Goal: Transaction & Acquisition: Purchase product/service

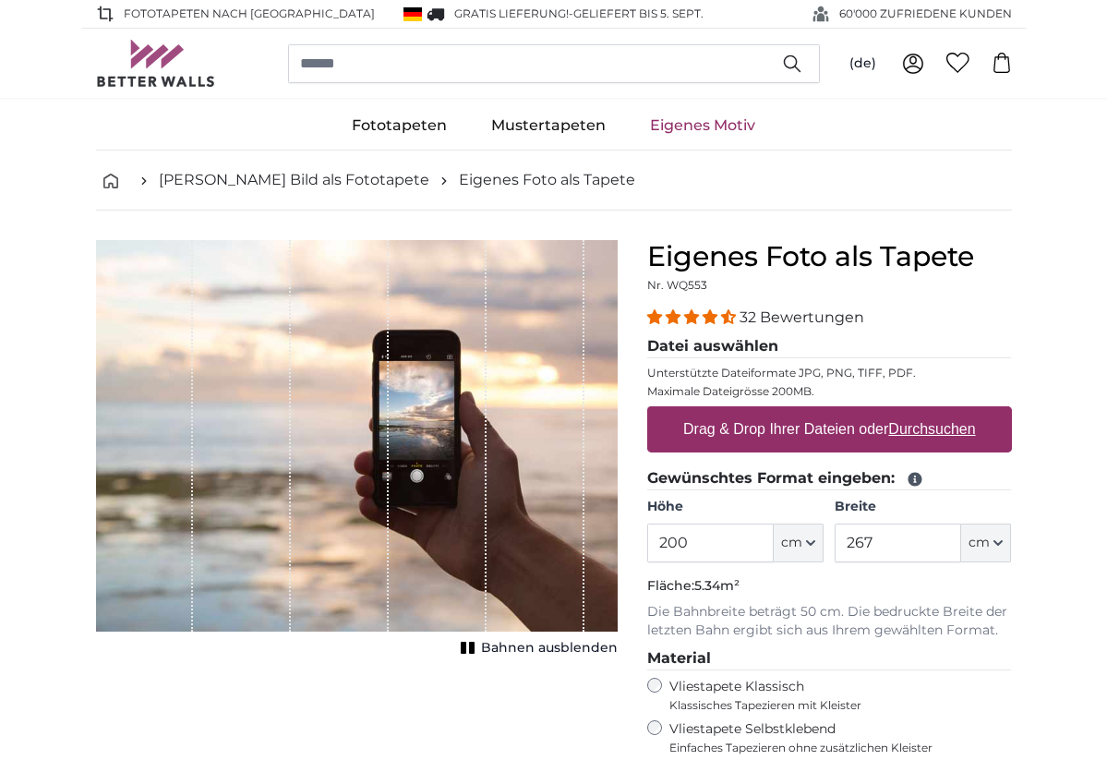
click at [917, 482] on icon at bounding box center [915, 480] width 14 height 14
click at [911, 479] on icon at bounding box center [915, 480] width 14 height 14
click at [914, 475] on icon at bounding box center [915, 480] width 14 height 14
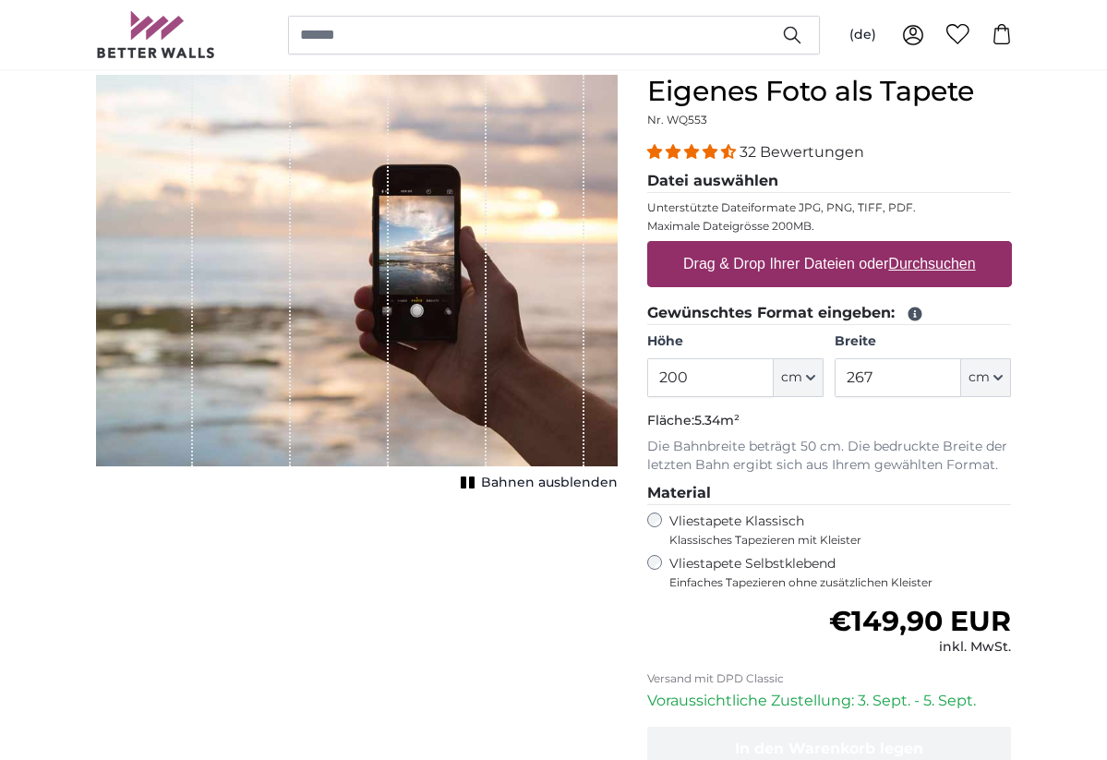
scroll to position [167, 0]
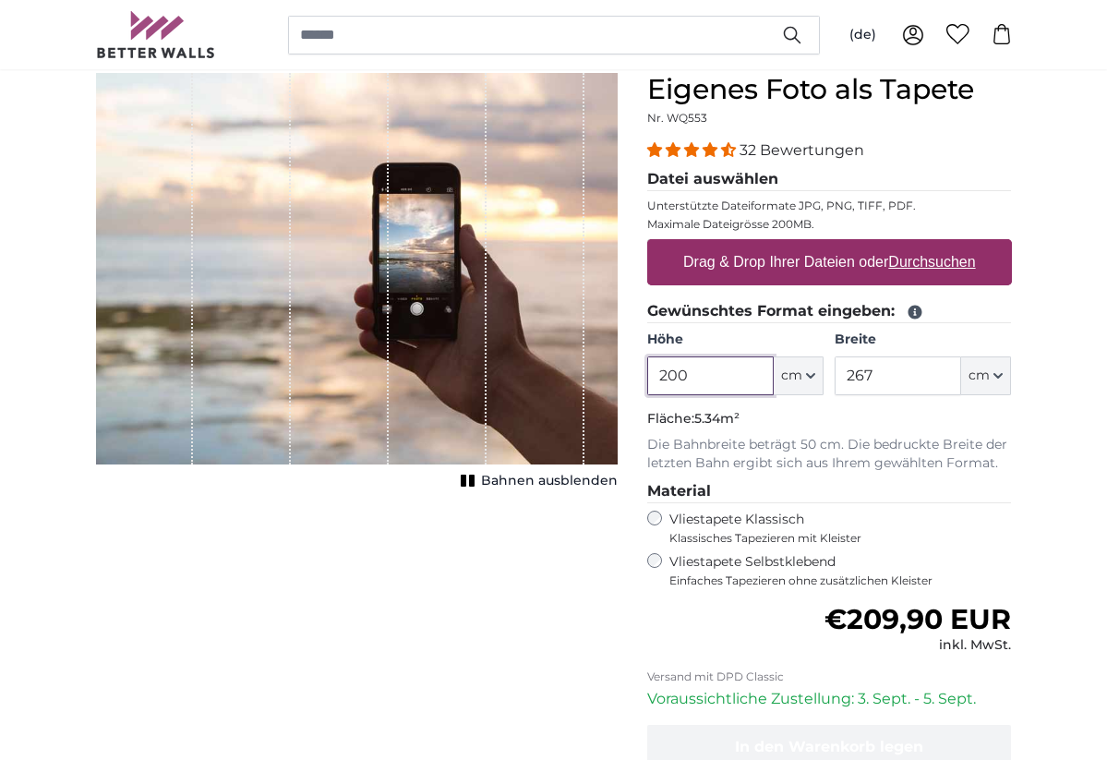
click at [695, 376] on input "200" at bounding box center [710, 375] width 127 height 39
type input "2"
type input "950"
click at [903, 371] on input "267" at bounding box center [898, 375] width 127 height 39
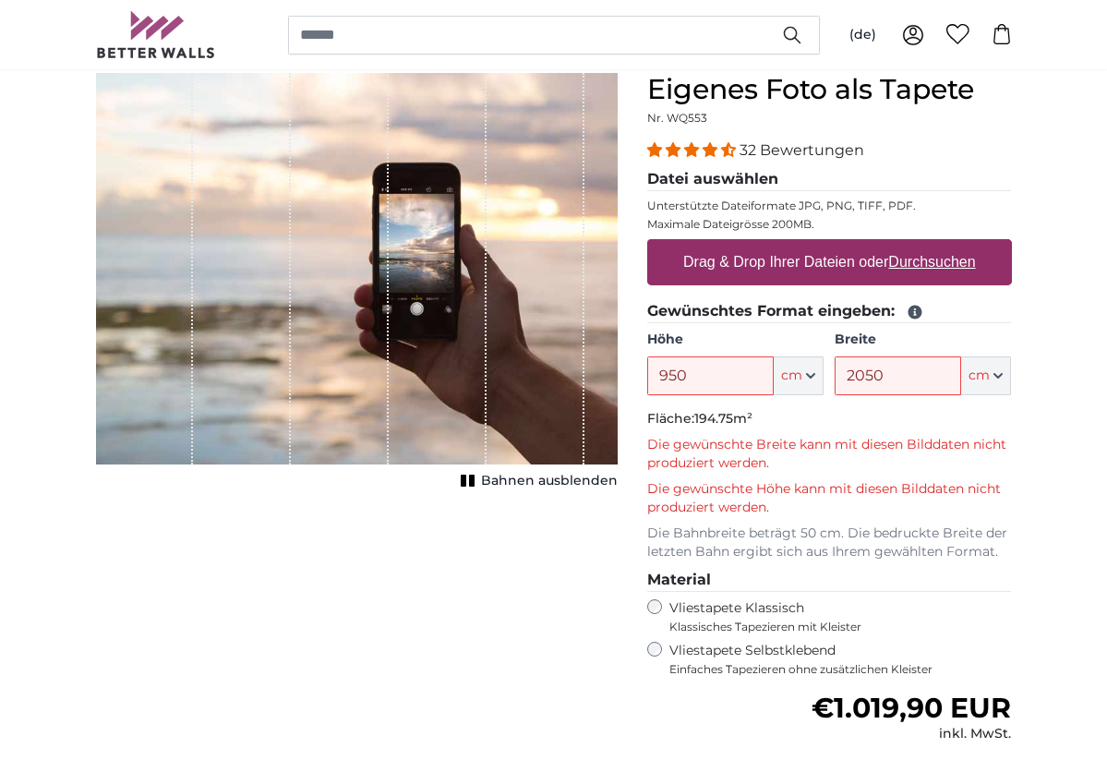
click at [524, 609] on div "Abbrechen Bild zuschneiden Bahnen ausblenden" at bounding box center [356, 533] width 551 height 921
click at [888, 379] on input "2050" at bounding box center [898, 375] width 127 height 39
type input "2"
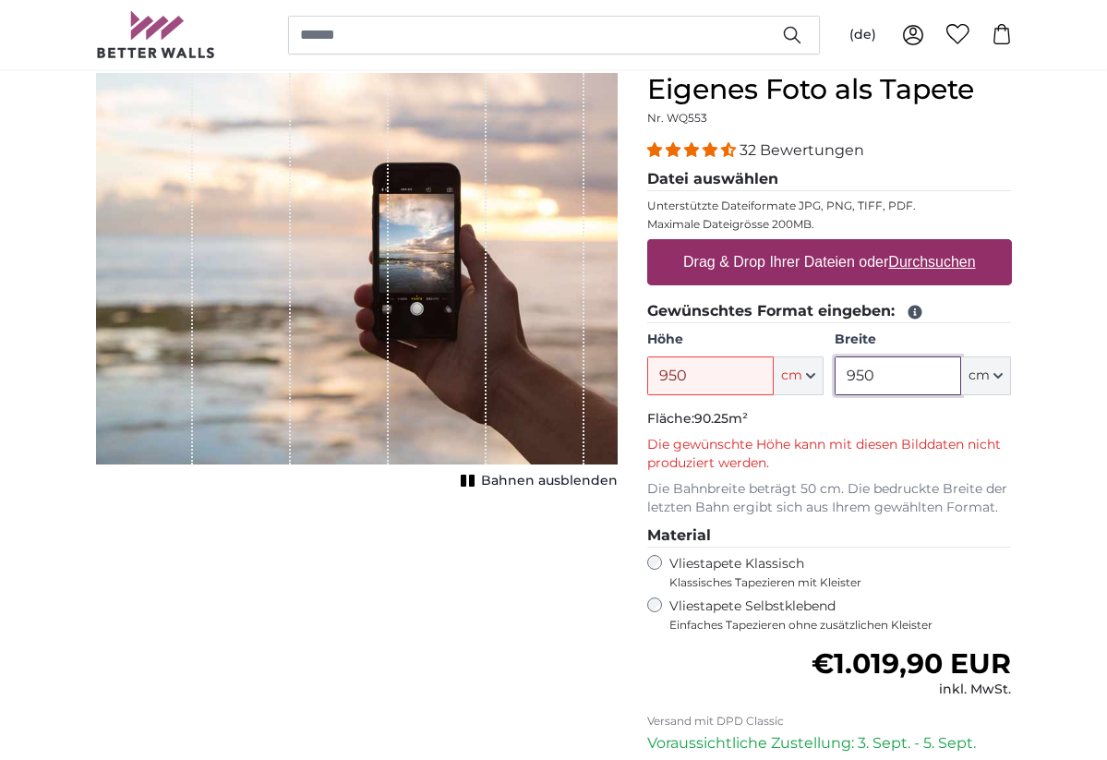
type input "950"
click at [735, 375] on input "950" at bounding box center [710, 375] width 127 height 39
type input "9"
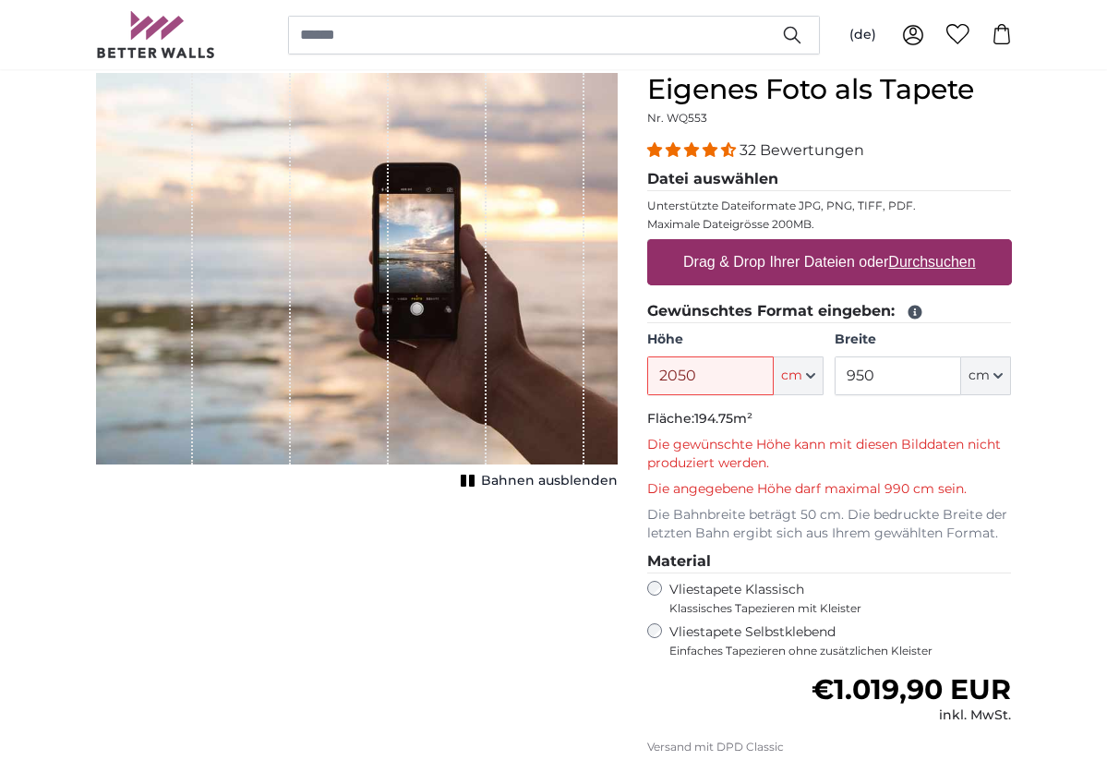
click at [433, 573] on div "Abbrechen Bild zuschneiden Bahnen ausblenden" at bounding box center [356, 524] width 551 height 902
click at [700, 371] on input "2050" at bounding box center [710, 375] width 127 height 39
type input "2000"
click at [487, 550] on div "Abbrechen Bild zuschneiden Bahnen ausblenden" at bounding box center [356, 524] width 551 height 902
click at [864, 374] on input "950" at bounding box center [898, 375] width 127 height 39
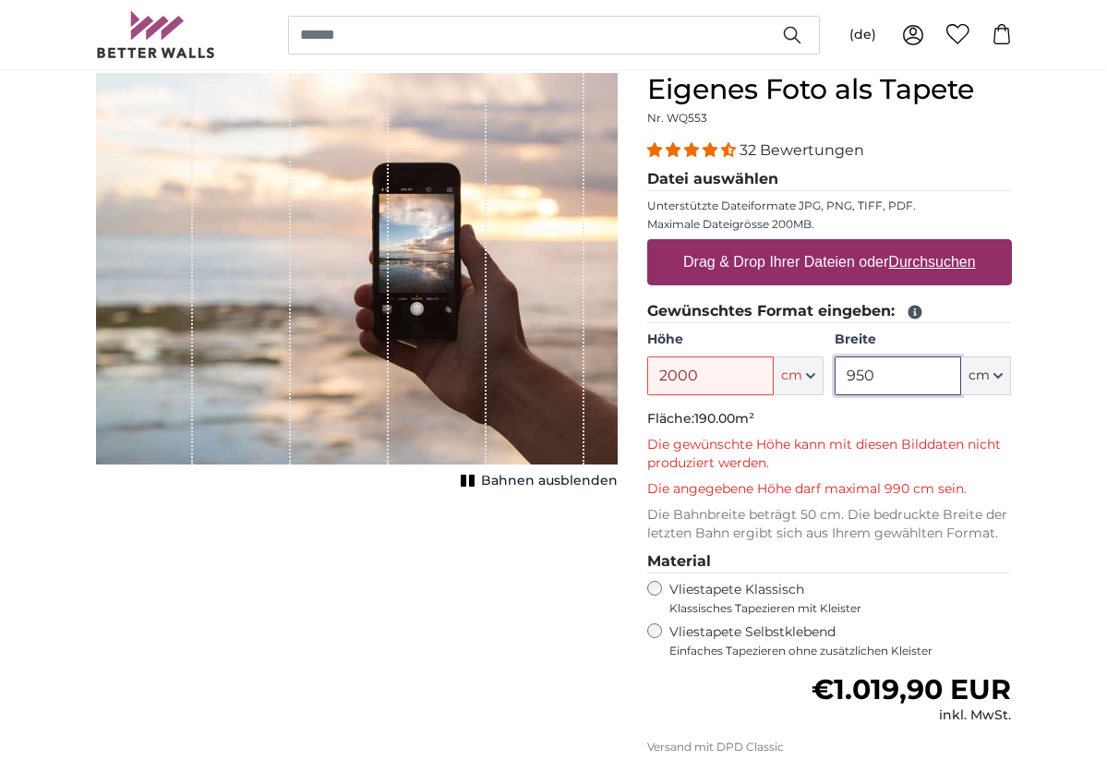
click at [875, 374] on input "950" at bounding box center [898, 375] width 127 height 39
type input "95"
click at [705, 375] on input "2000" at bounding box center [710, 375] width 127 height 39
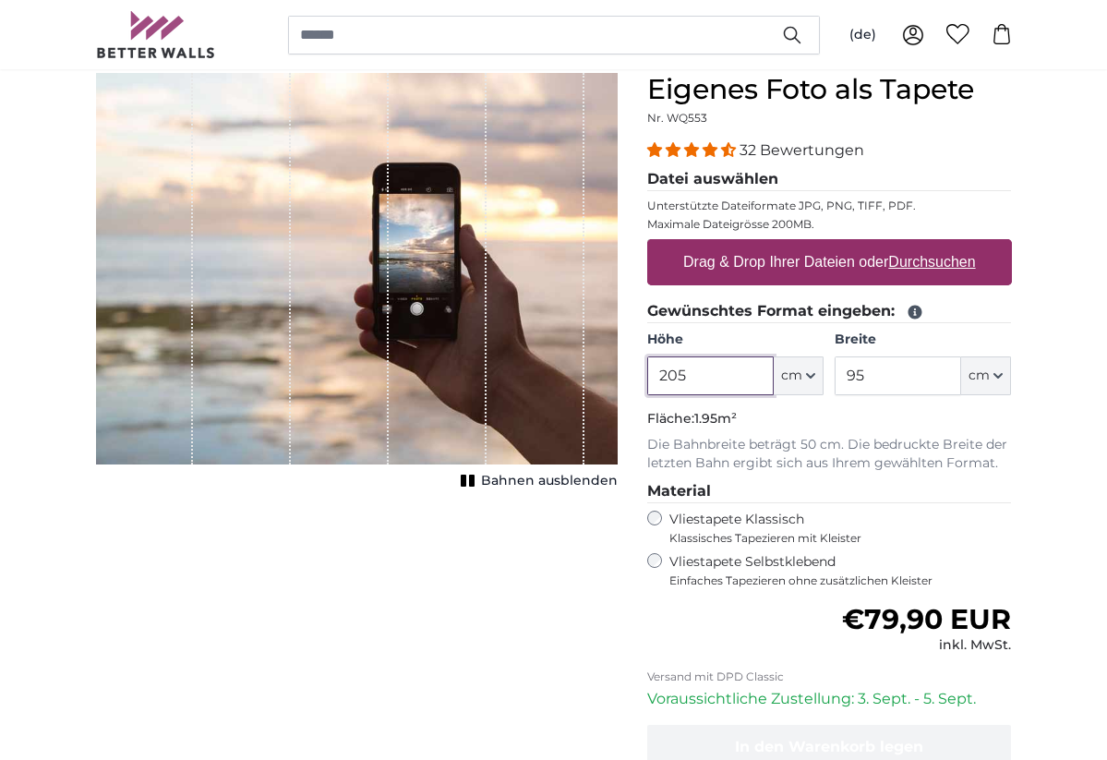
type input "205"
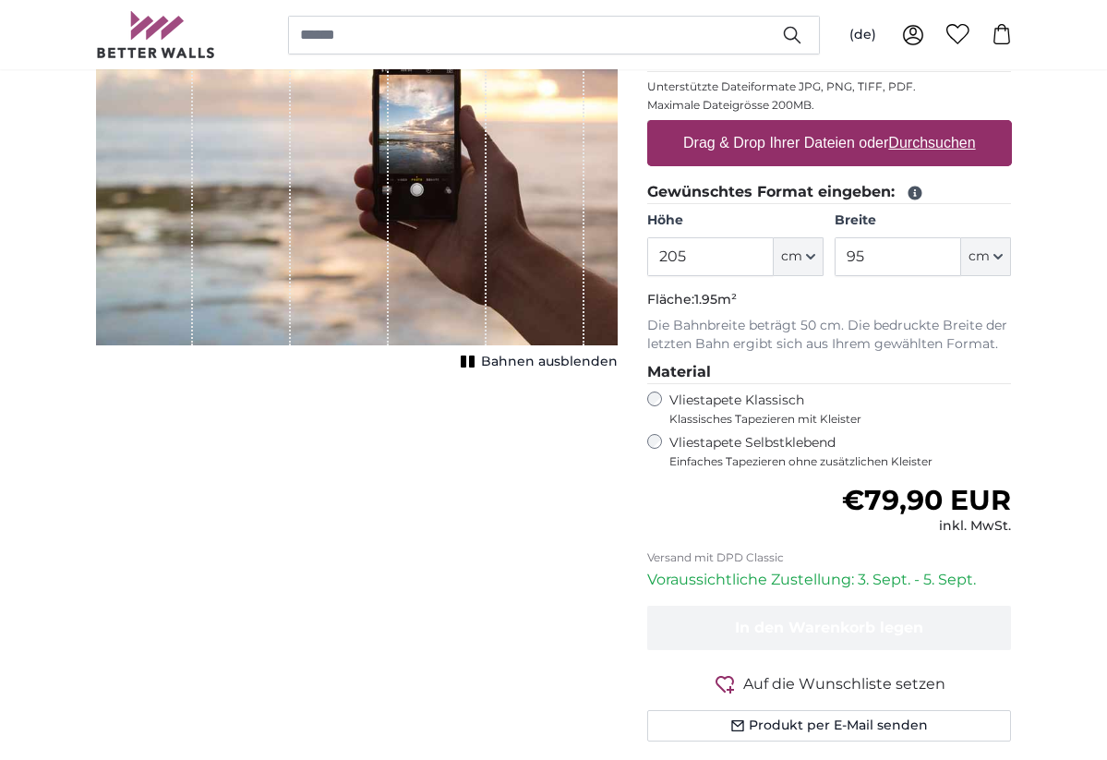
scroll to position [289, 0]
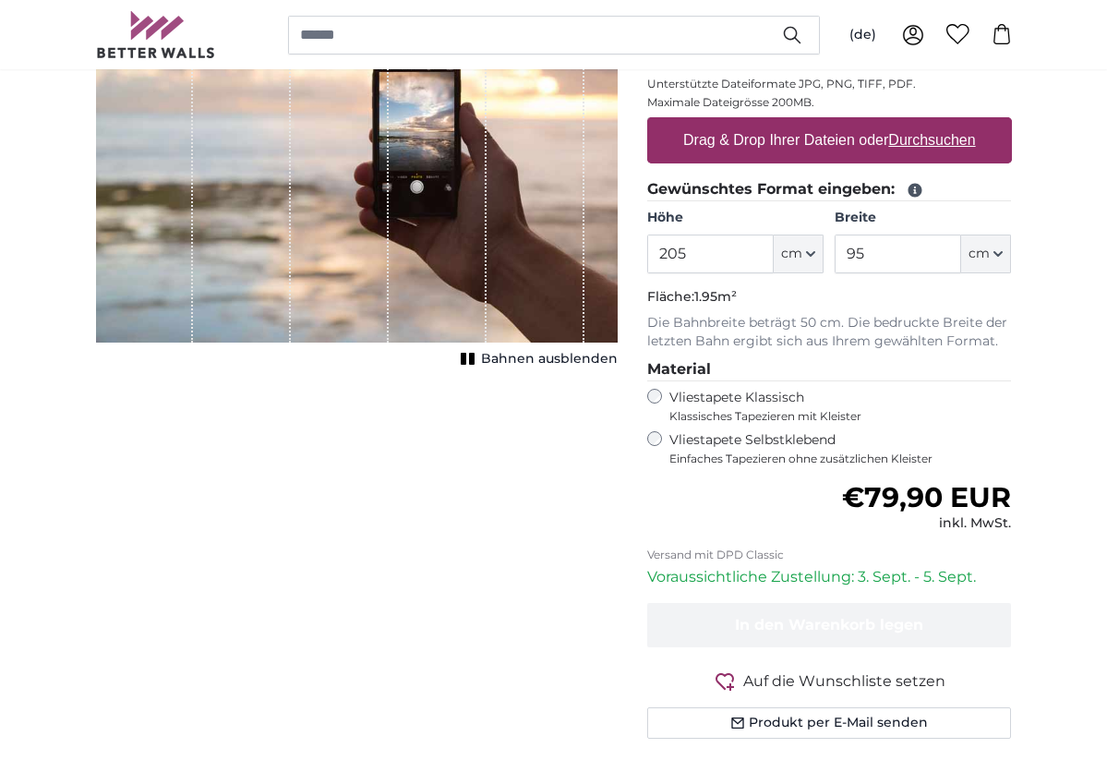
click at [916, 139] on u "Durchsuchen" at bounding box center [931, 140] width 87 height 16
click at [916, 123] on input "Drag & Drop Ihrer Dateien oder Durchsuchen" at bounding box center [829, 120] width 365 height 6
type input "**********"
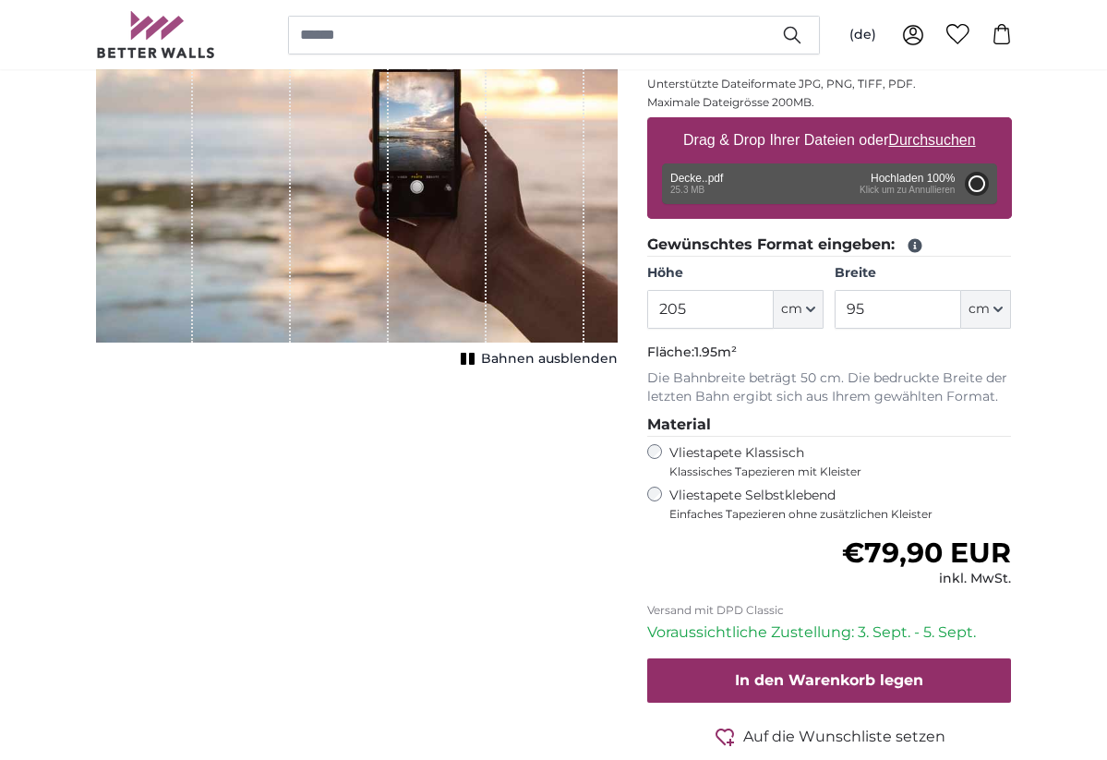
type input "200"
type input "142"
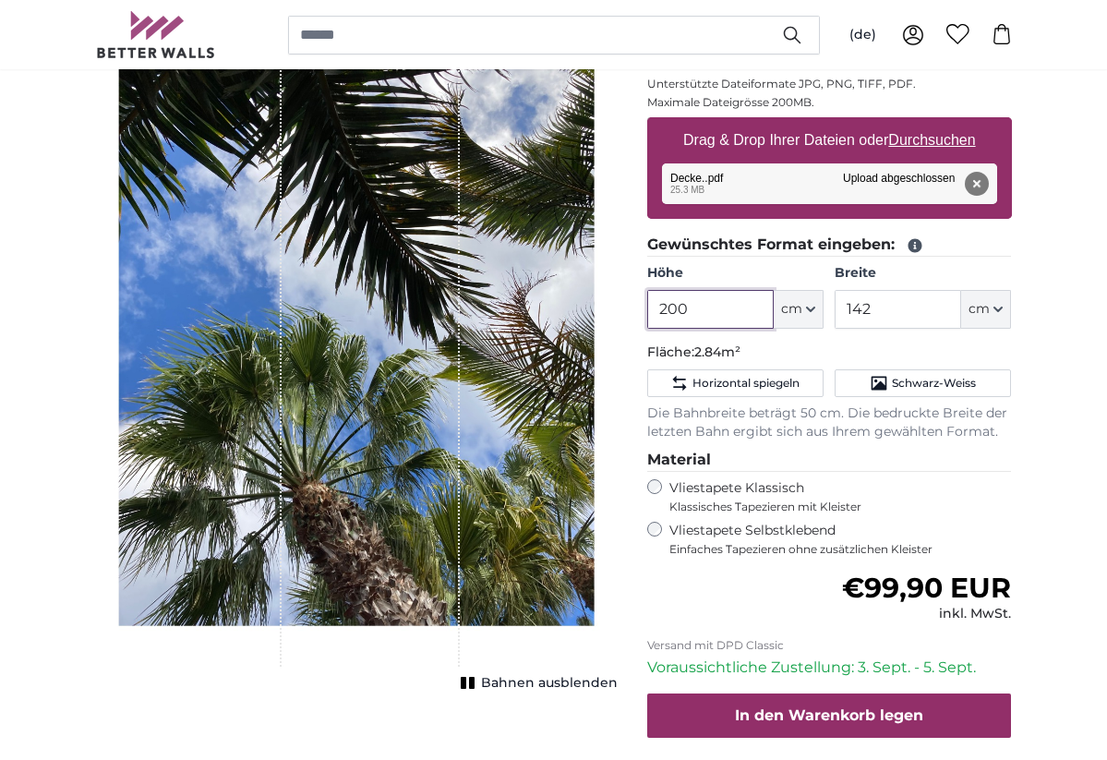
click at [680, 310] on input "200" at bounding box center [710, 309] width 127 height 39
click at [693, 310] on input "200" at bounding box center [710, 309] width 127 height 39
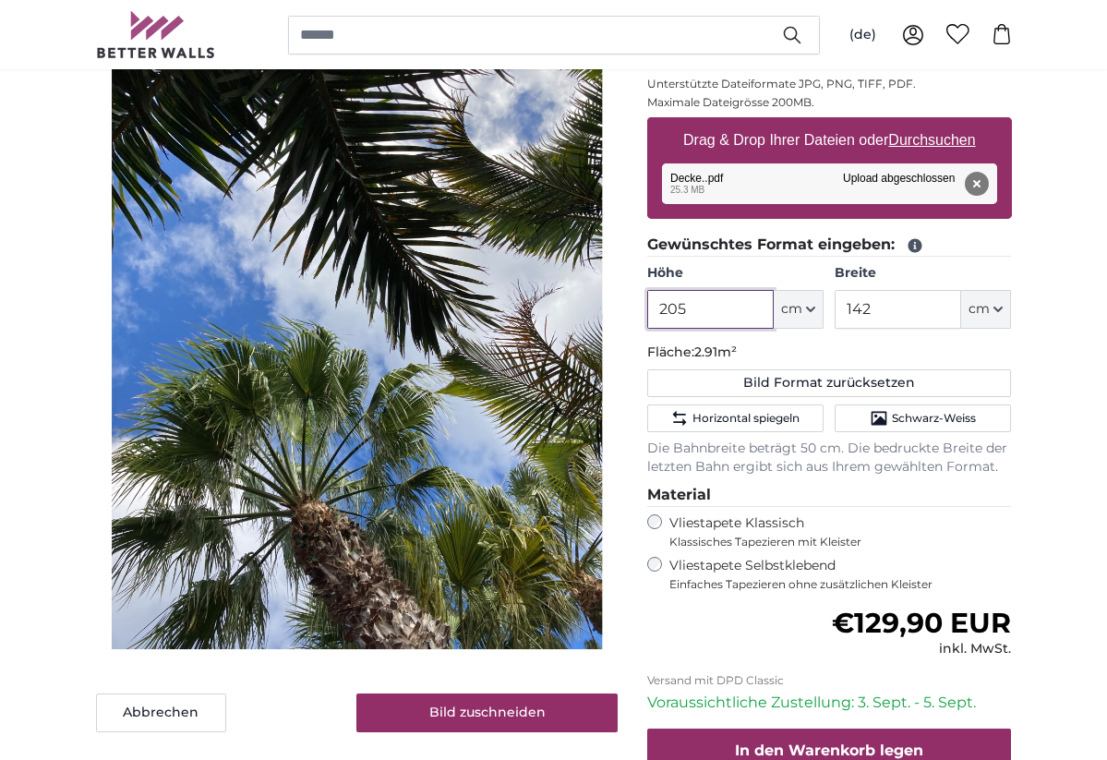
type input "205"
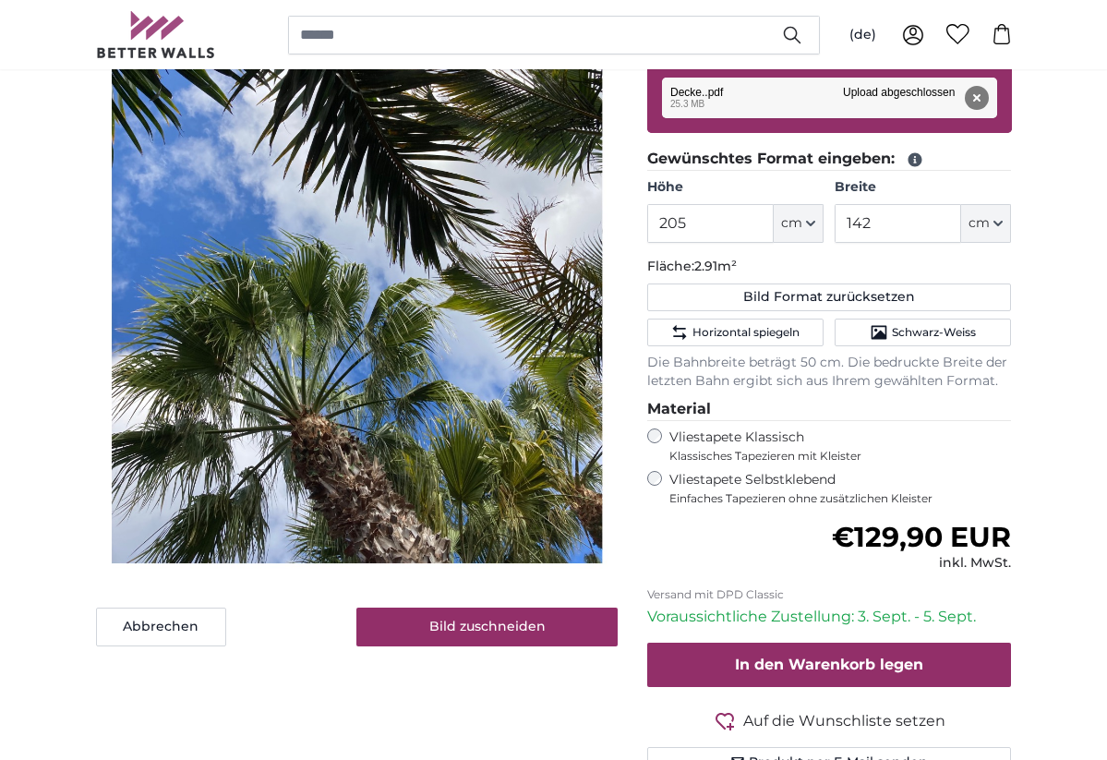
scroll to position [378, 0]
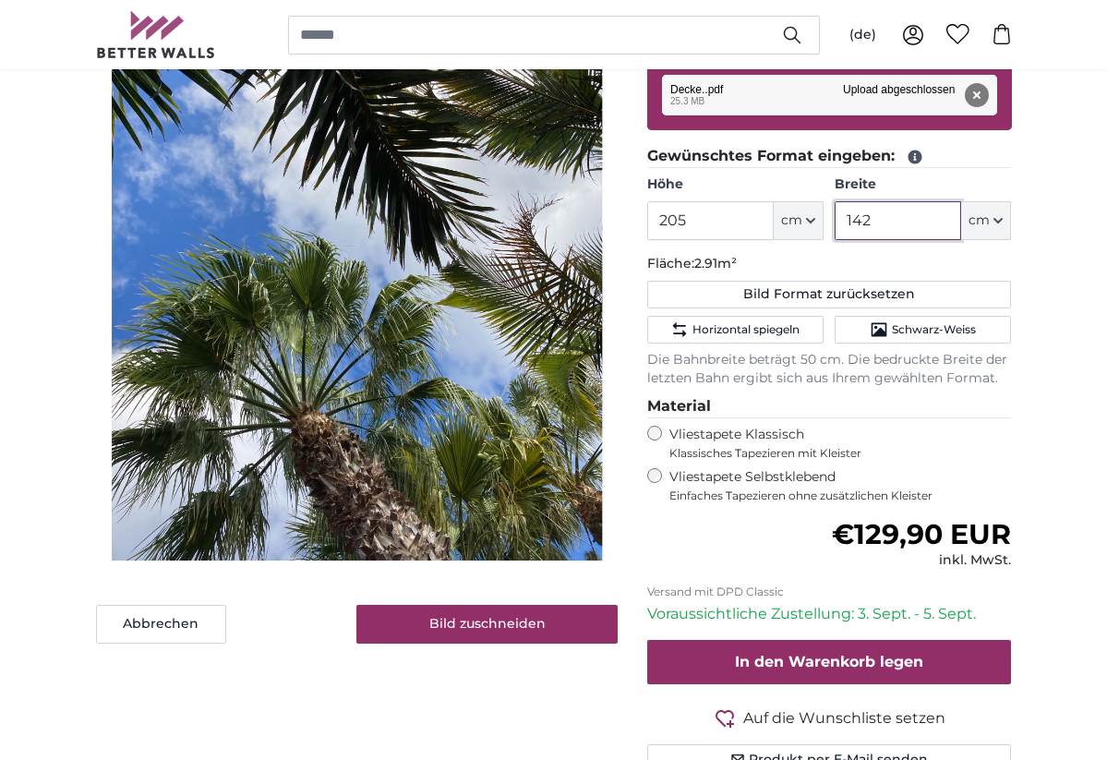
click at [875, 221] on input "142" at bounding box center [898, 220] width 127 height 39
type input "1"
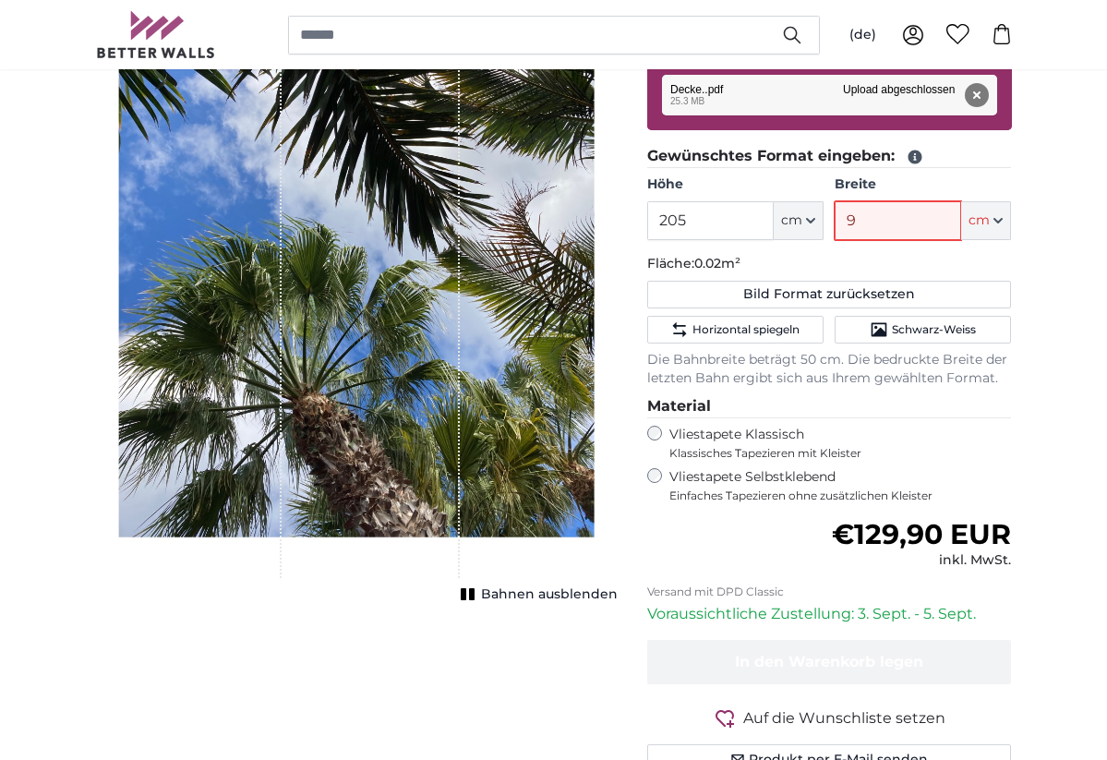
type input "95"
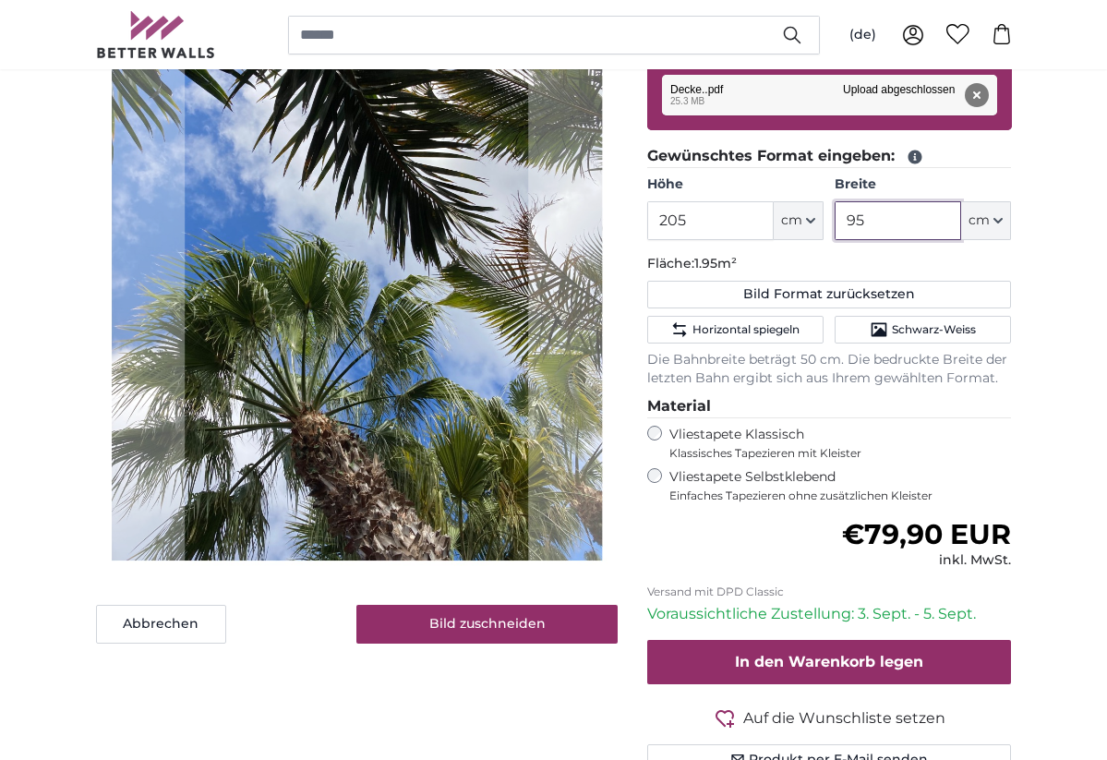
type input "95"
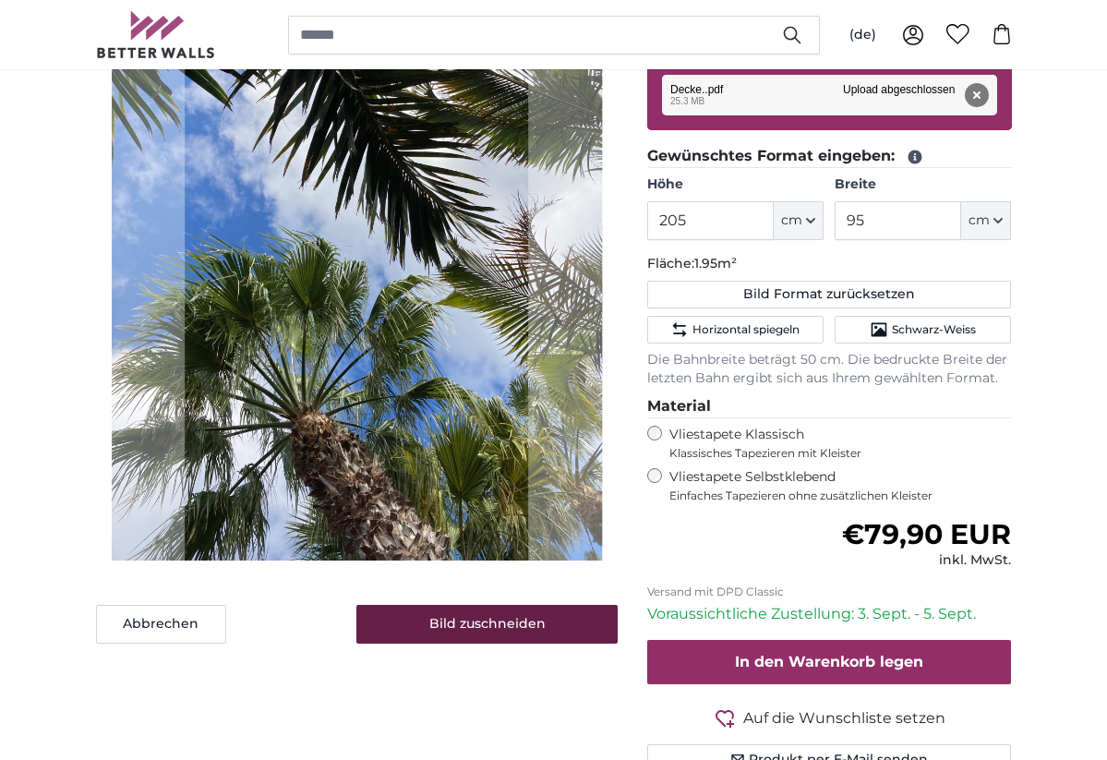
click at [522, 629] on button "Bild zuschneiden" at bounding box center [486, 624] width 261 height 39
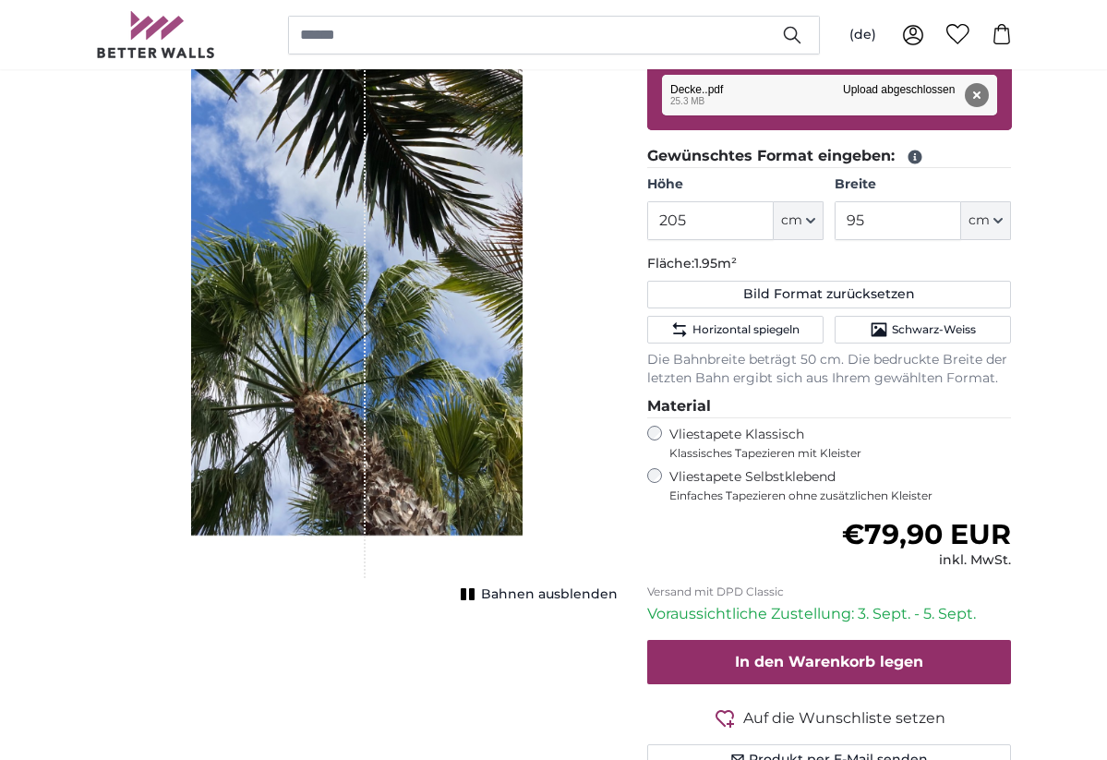
click at [516, 592] on span "Bahnen ausblenden" at bounding box center [549, 594] width 137 height 18
click at [516, 592] on span "Bahnen einblenden" at bounding box center [550, 594] width 136 height 18
click at [465, 664] on div "Abbrechen Bild zuschneiden Bahnen ausblenden" at bounding box center [356, 341] width 551 height 958
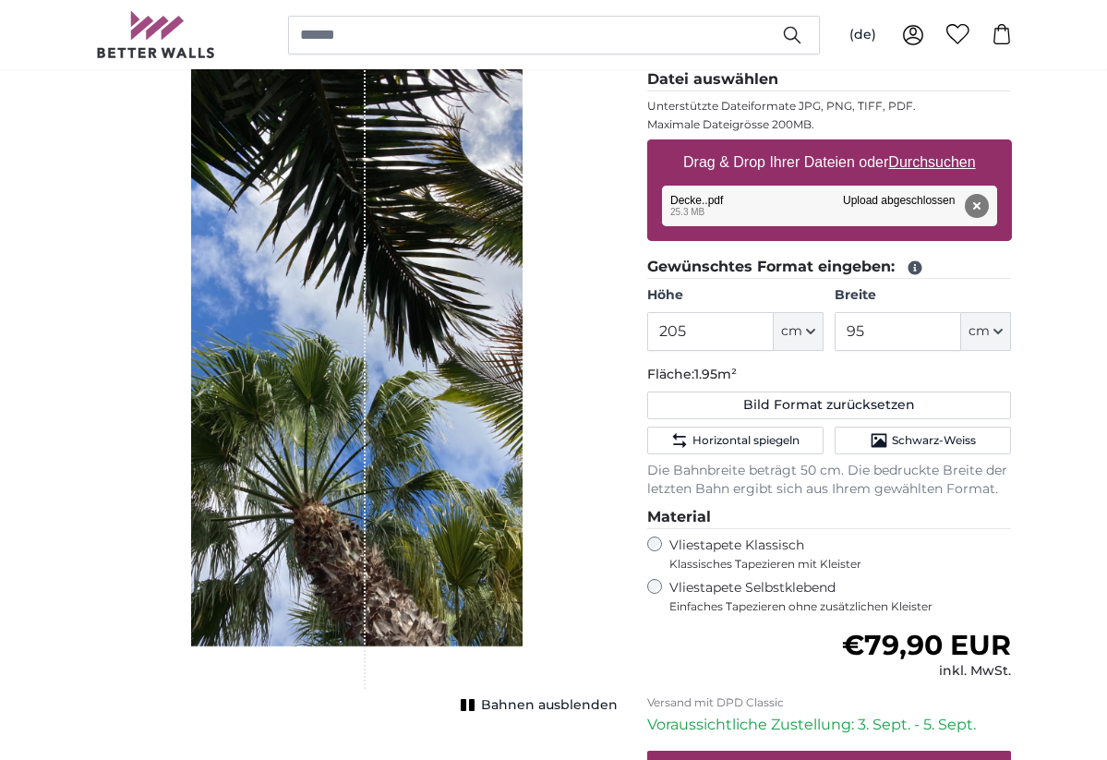
scroll to position [266, 0]
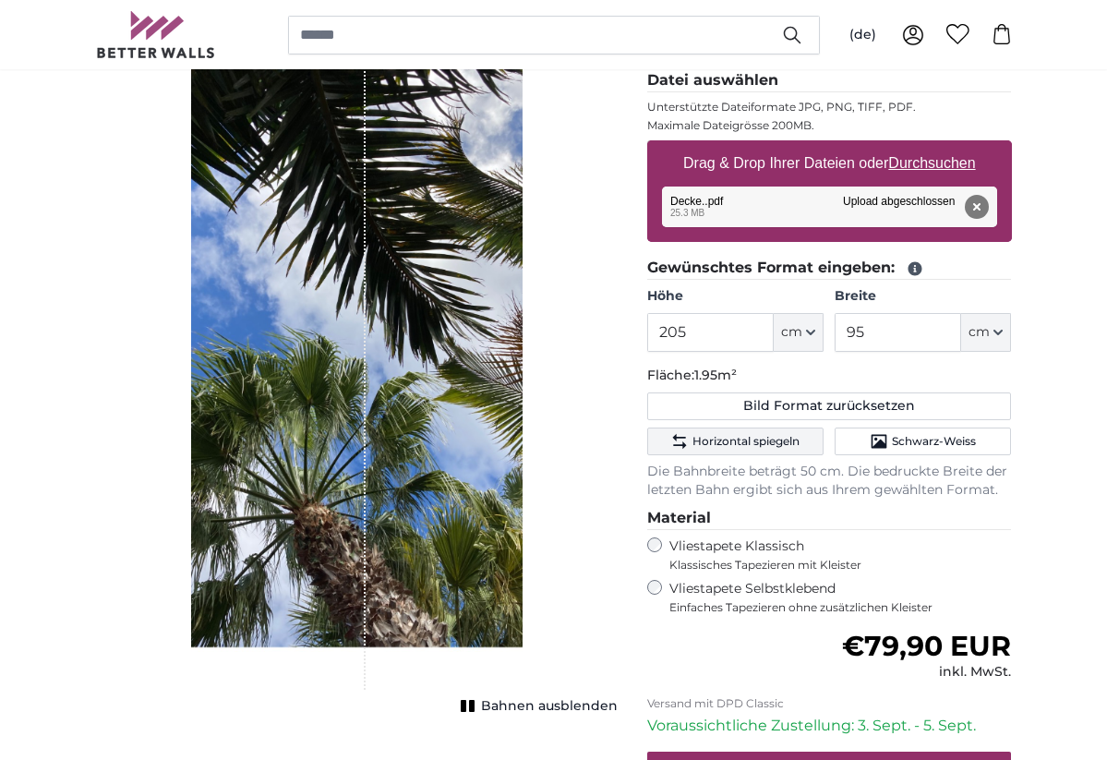
click at [766, 441] on span "Horizontal spiegeln" at bounding box center [746, 441] width 107 height 15
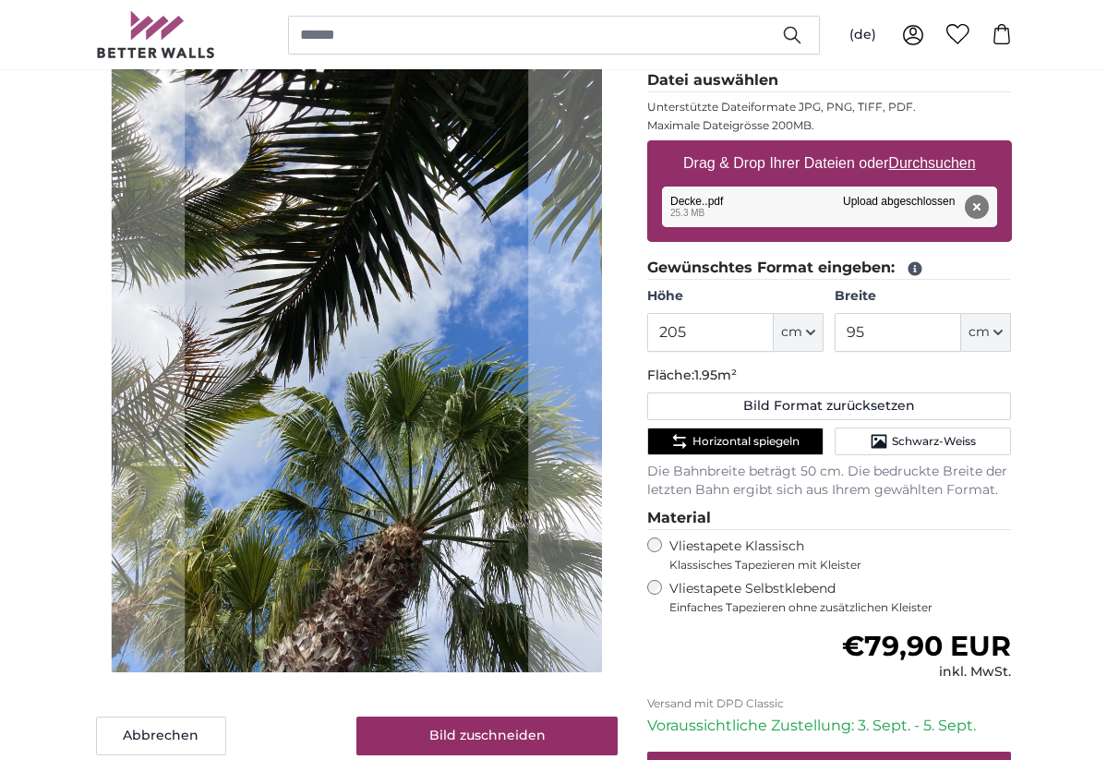
click at [766, 441] on span "Horizontal spiegeln" at bounding box center [746, 441] width 107 height 15
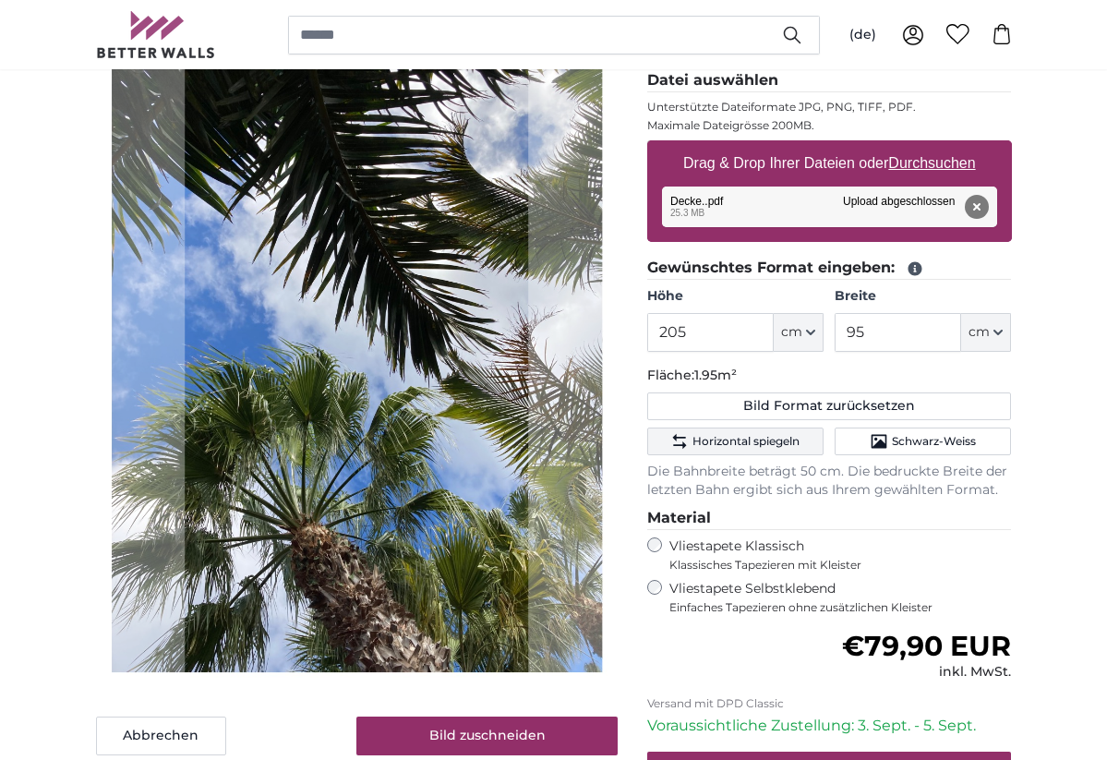
click at [766, 441] on span "Horizontal spiegeln" at bounding box center [746, 441] width 107 height 15
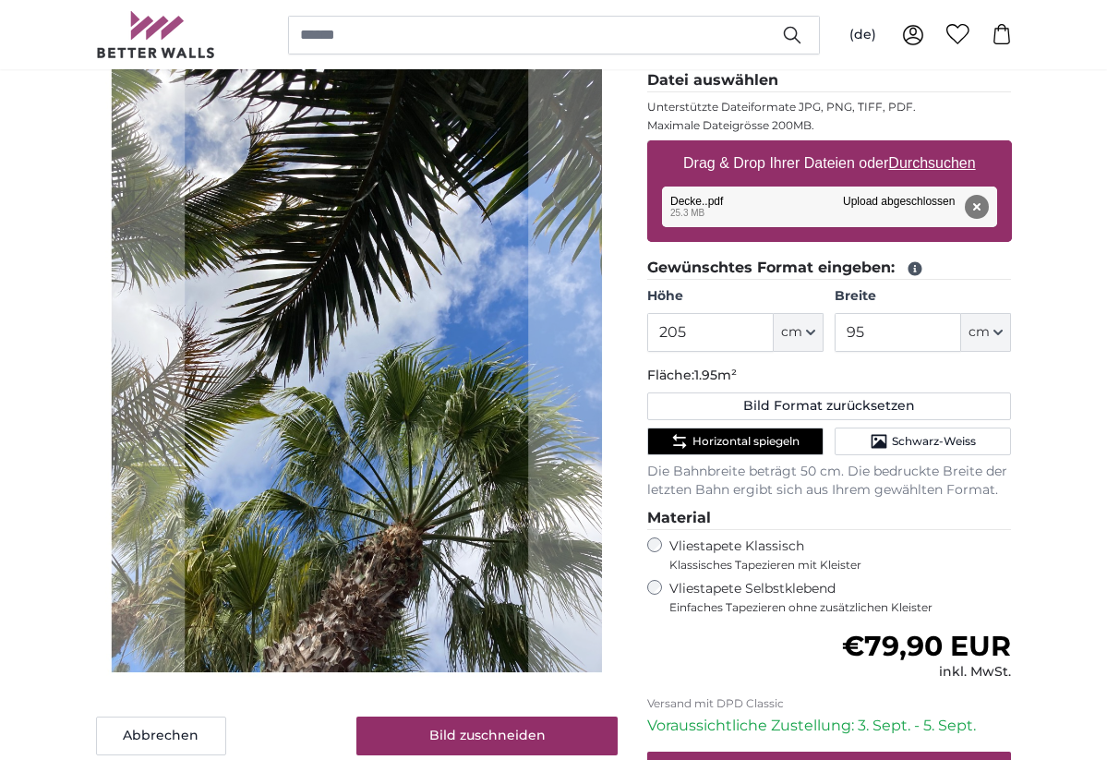
click at [766, 441] on span "Horizontal spiegeln" at bounding box center [746, 441] width 107 height 15
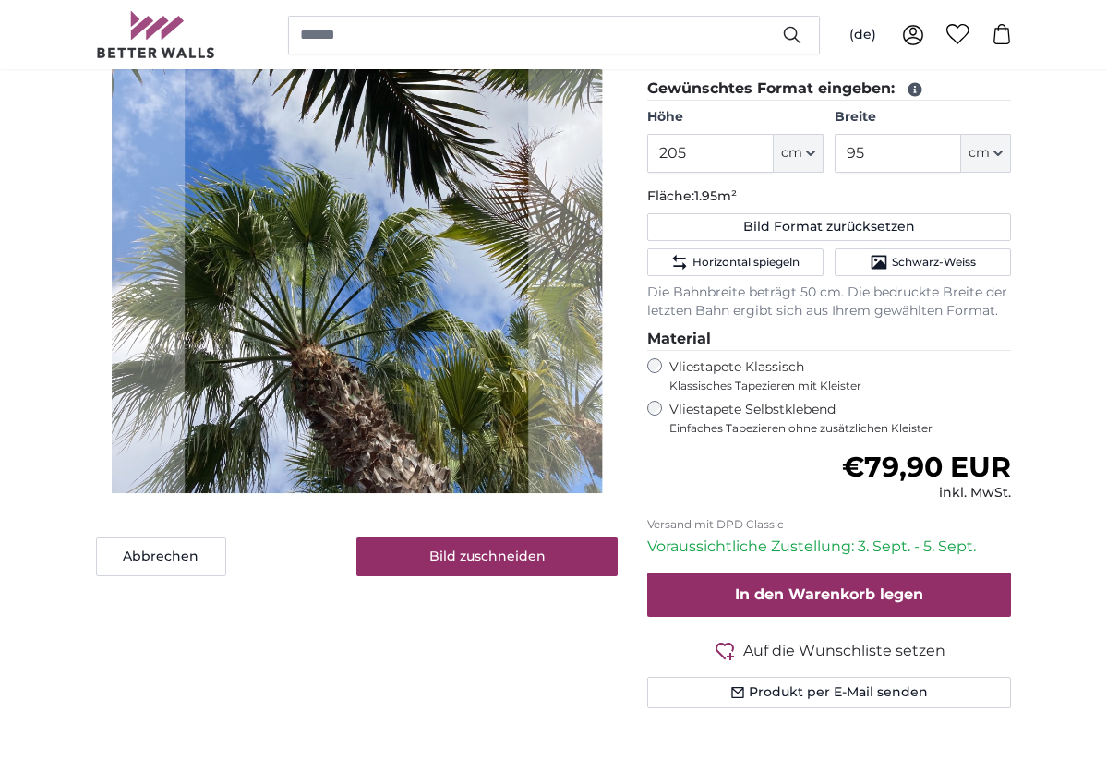
scroll to position [466, 0]
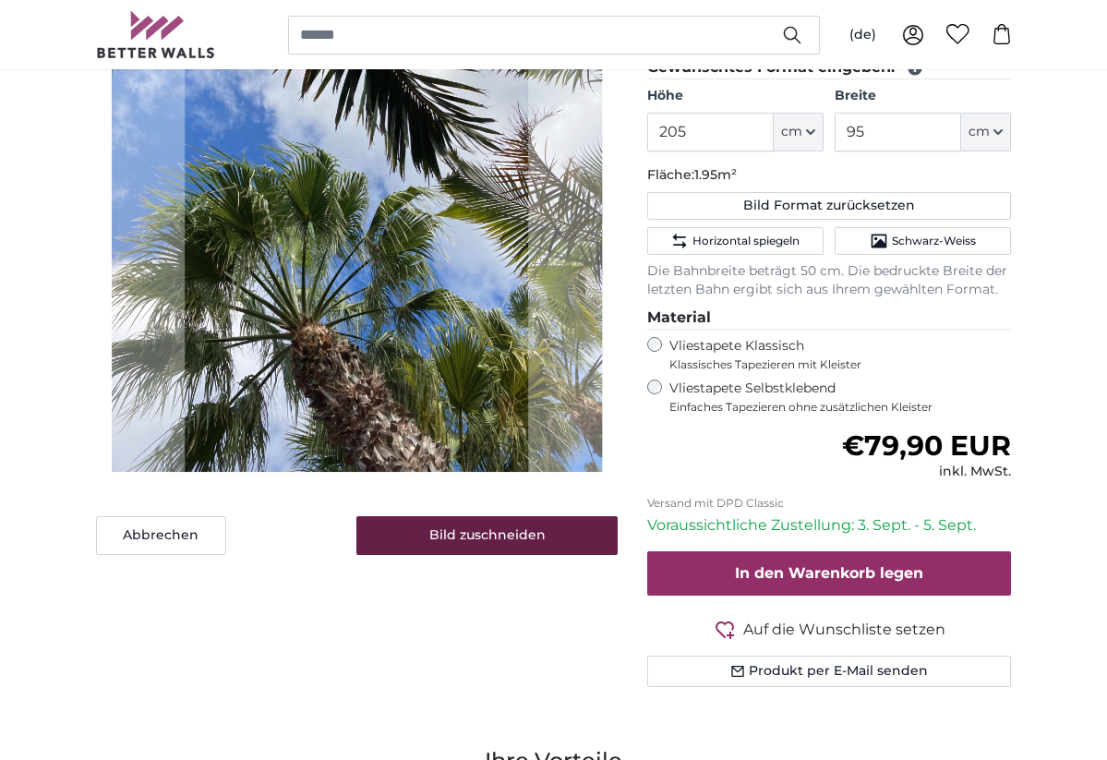
click at [465, 544] on button "Bild zuschneiden" at bounding box center [486, 535] width 261 height 39
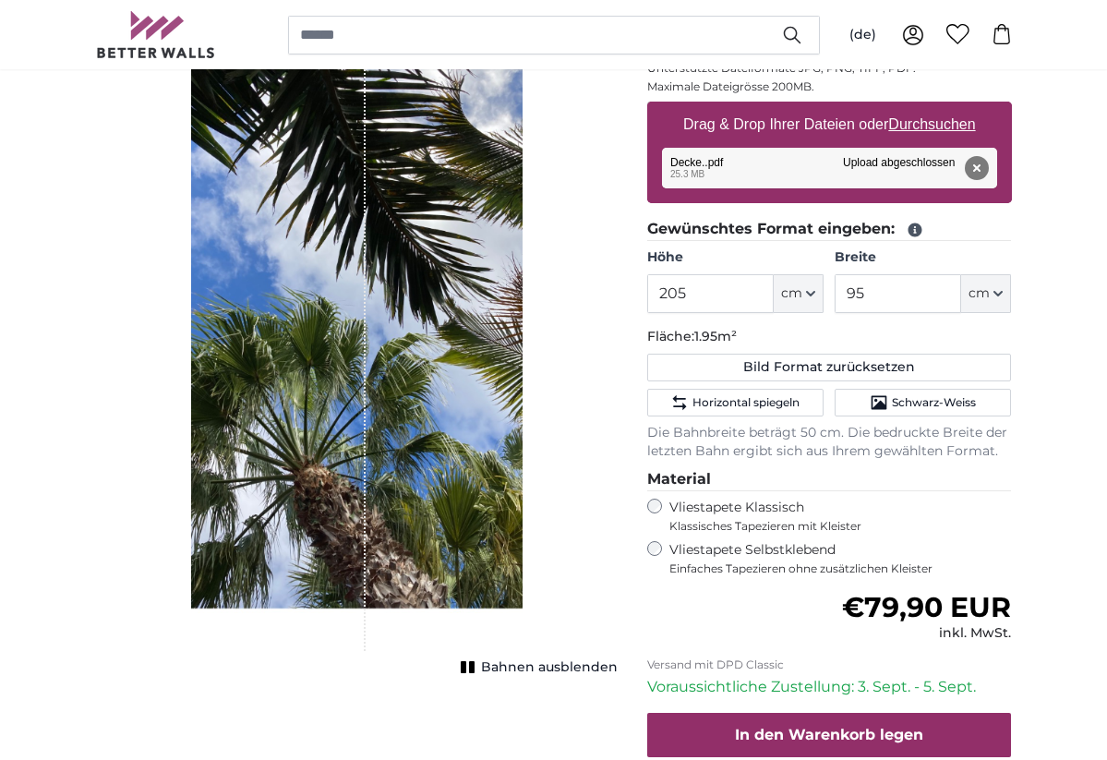
scroll to position [302, 0]
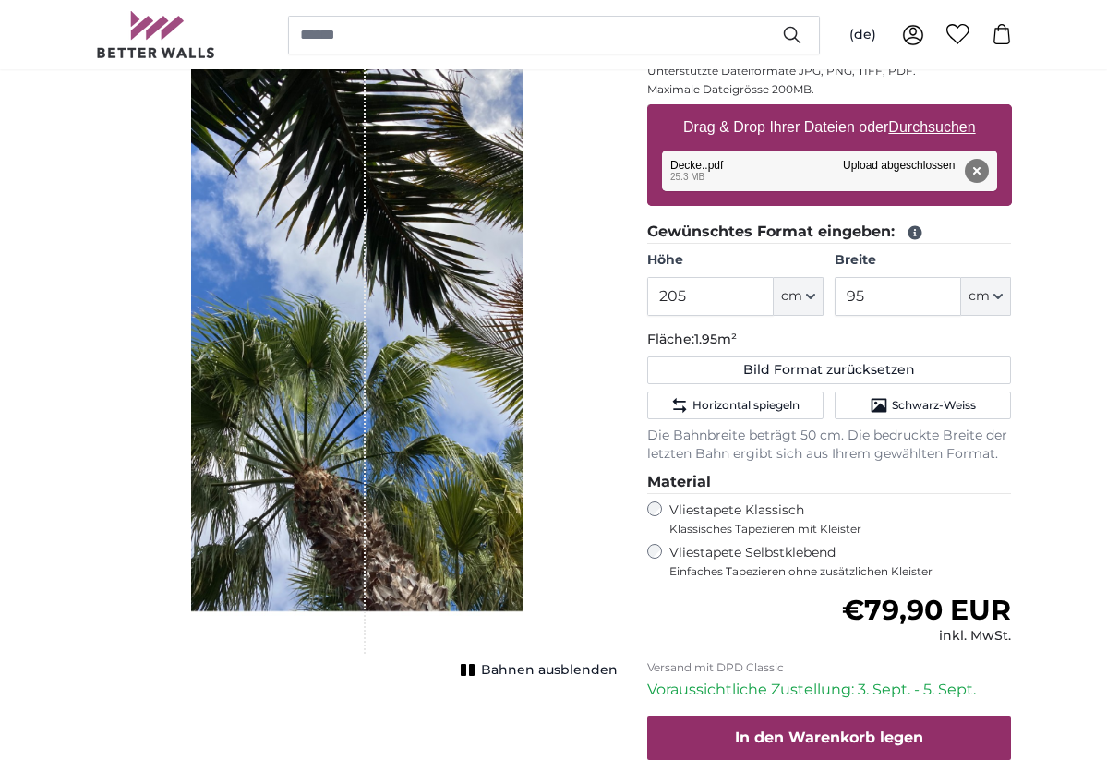
click at [510, 666] on span "Bahnen ausblenden" at bounding box center [549, 670] width 137 height 18
click at [531, 671] on span "Bahnen einblenden" at bounding box center [550, 670] width 136 height 18
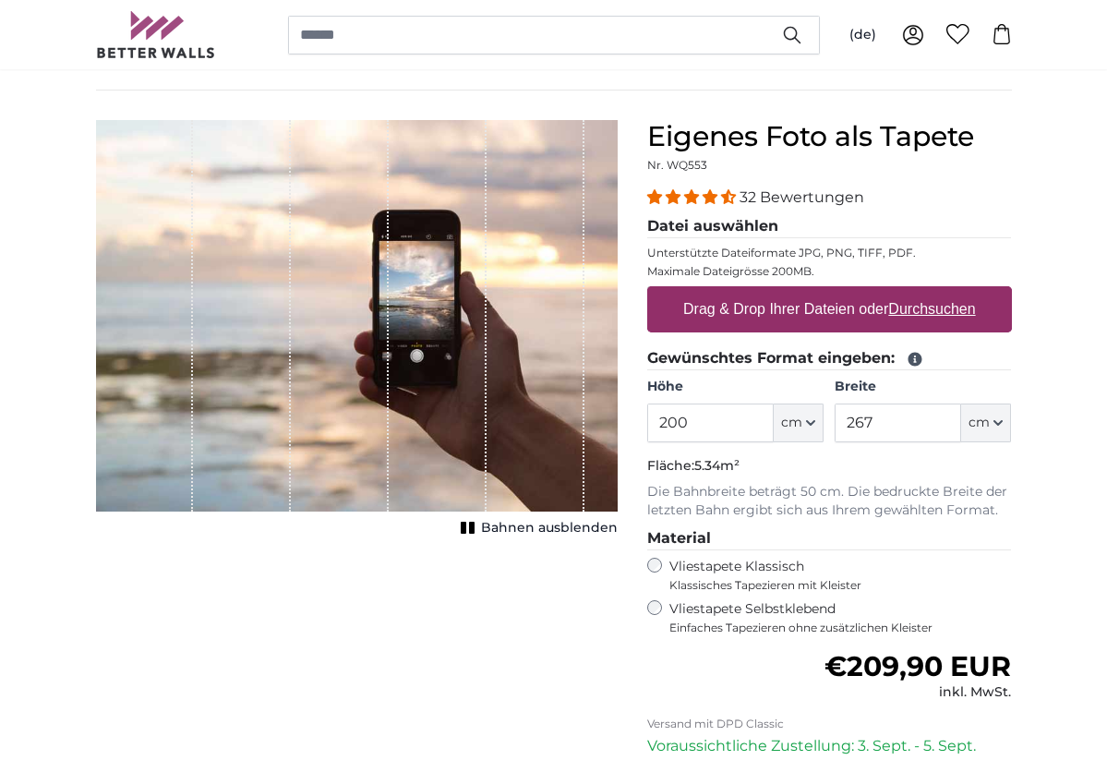
scroll to position [121, 0]
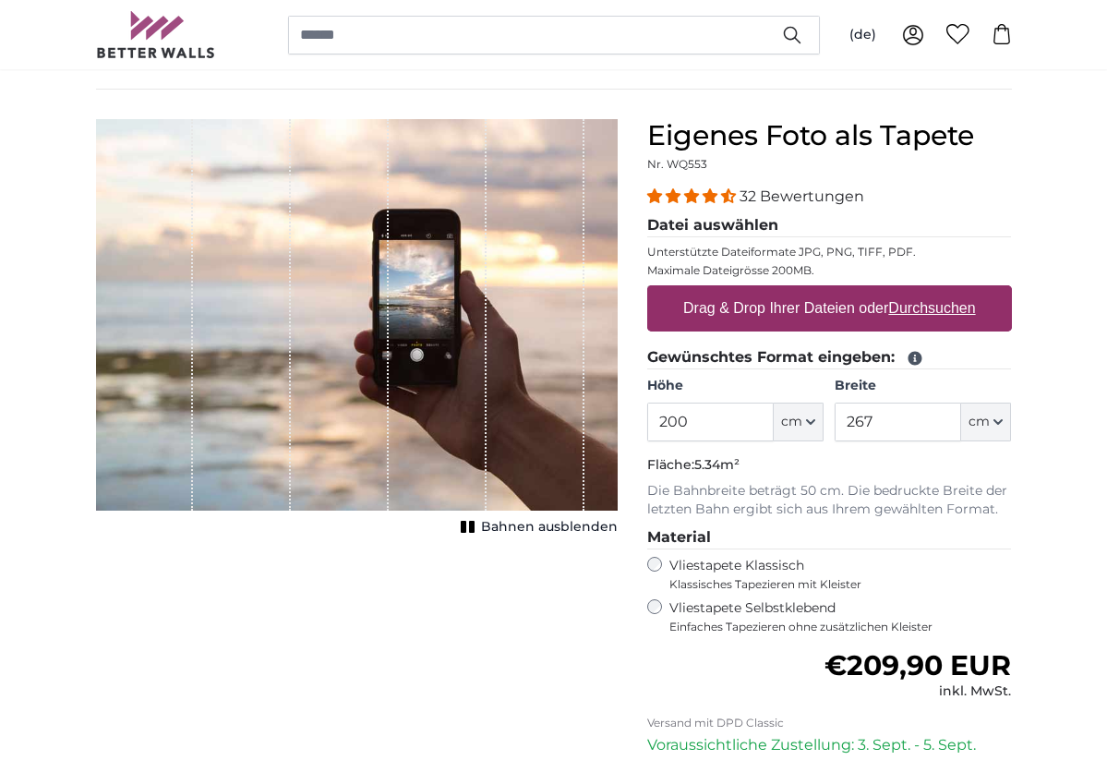
click at [685, 420] on input "200" at bounding box center [710, 422] width 127 height 39
type input "2"
type input "95"
click at [919, 421] on input "267" at bounding box center [898, 422] width 127 height 39
type input "205"
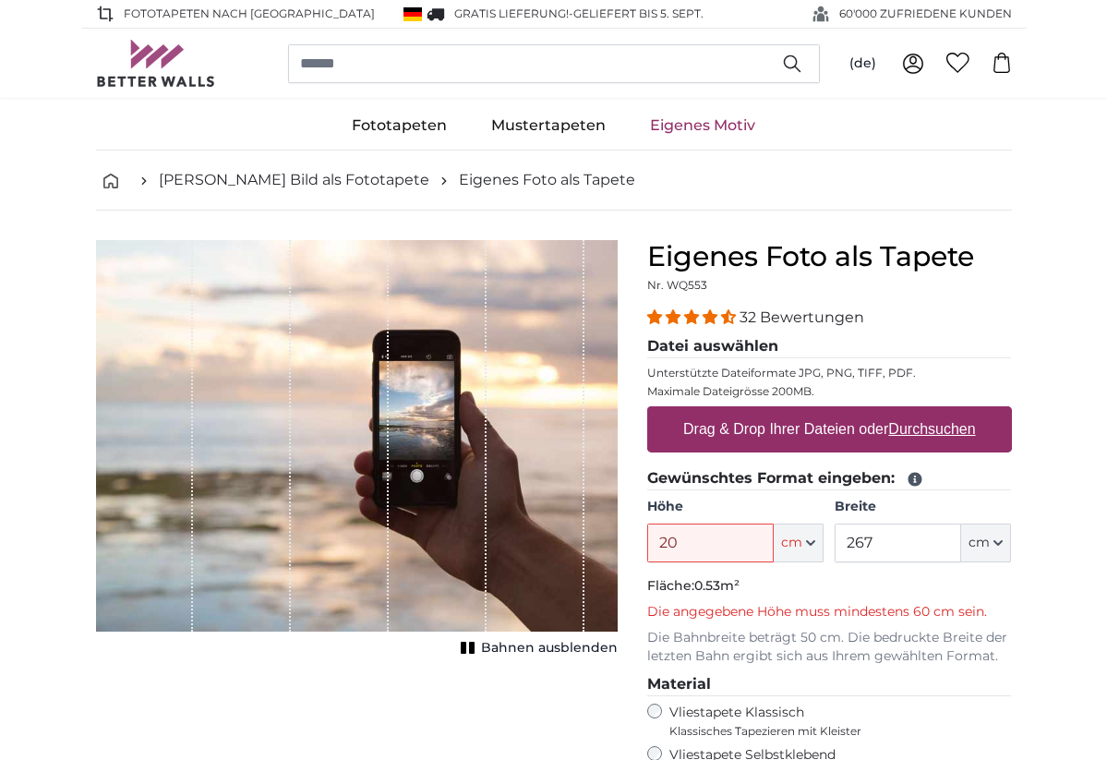
type input "2"
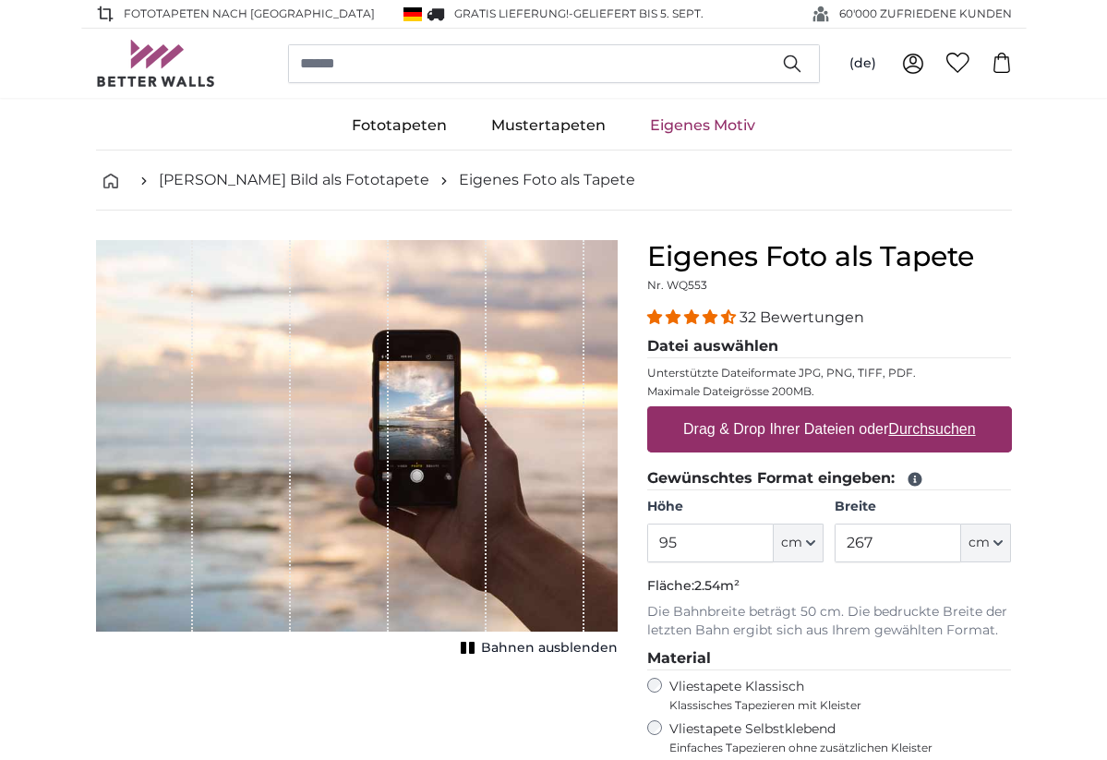
type input "95"
click at [882, 545] on input "267" at bounding box center [898, 543] width 127 height 39
type input "2"
type input "205"
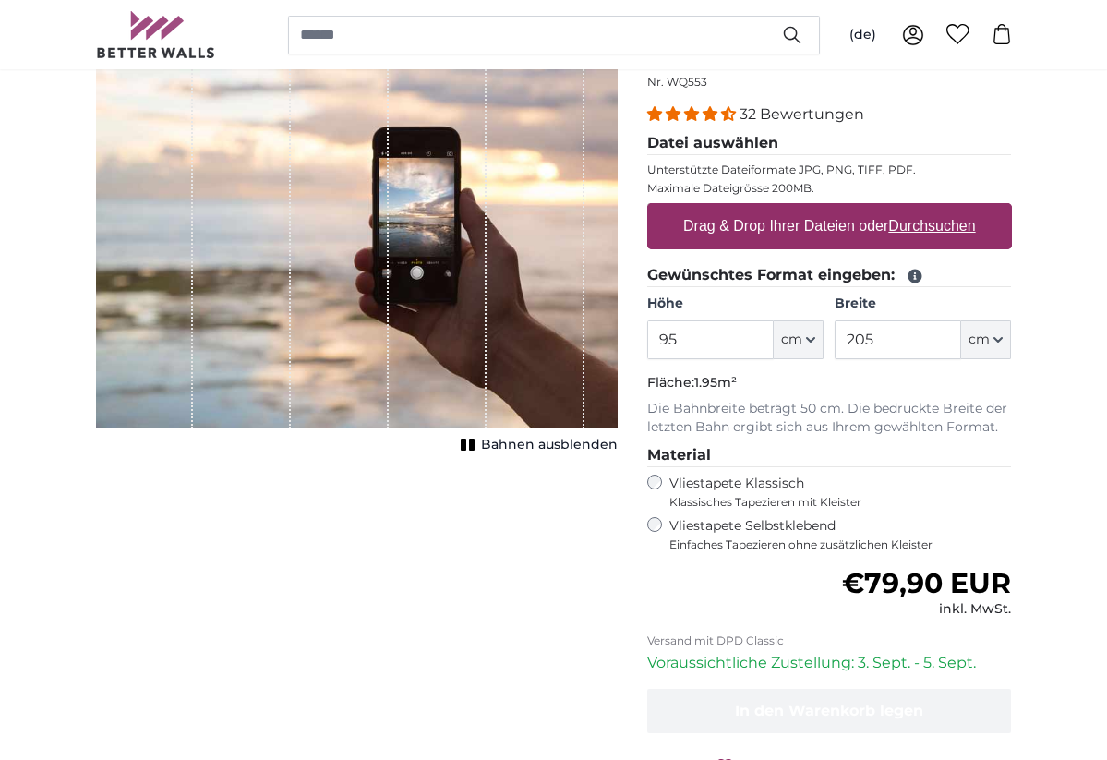
scroll to position [205, 0]
